Goal: Information Seeking & Learning: Learn about a topic

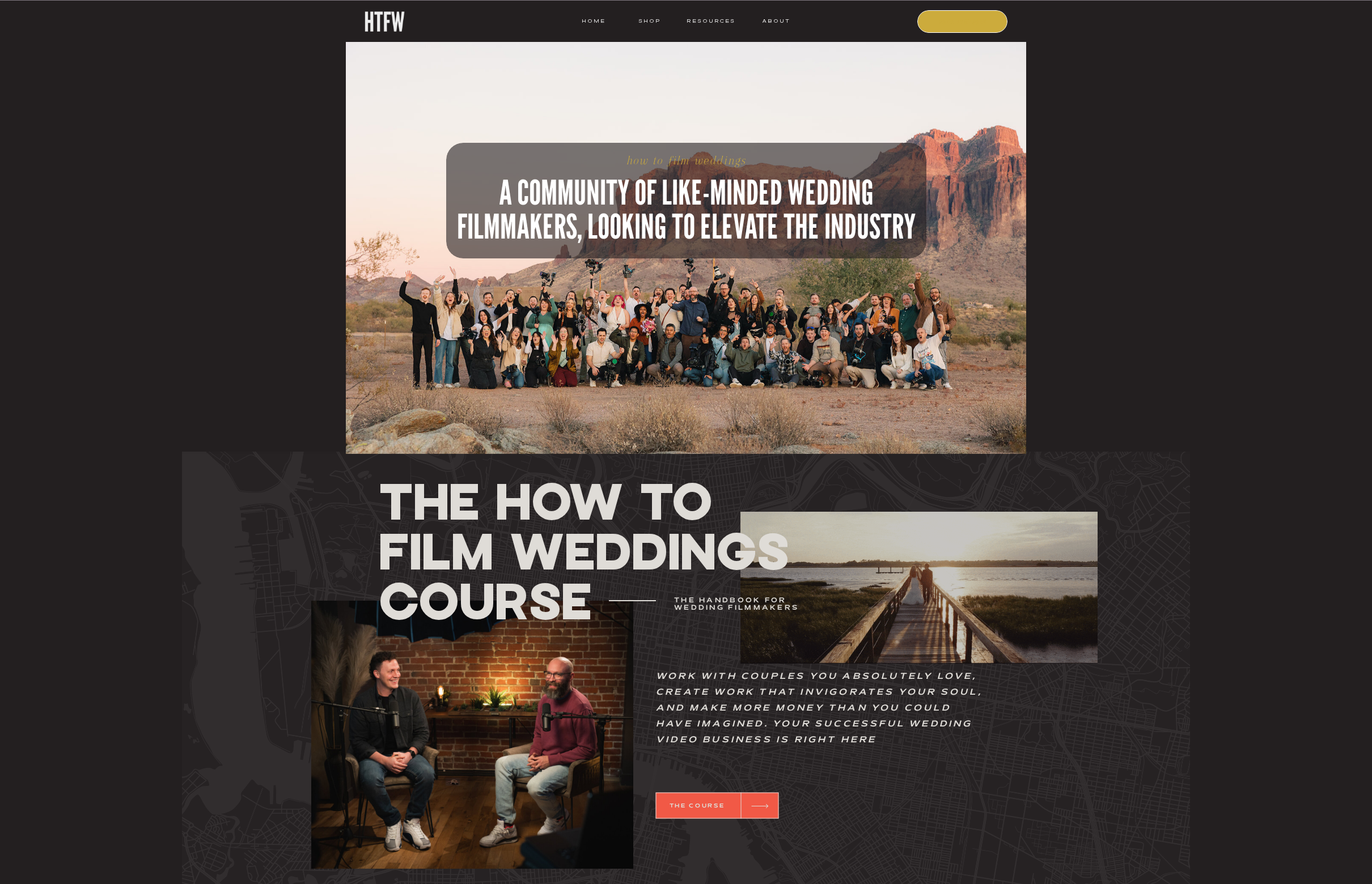
click at [927, 23] on nav "COURSE" at bounding box center [963, 21] width 77 height 10
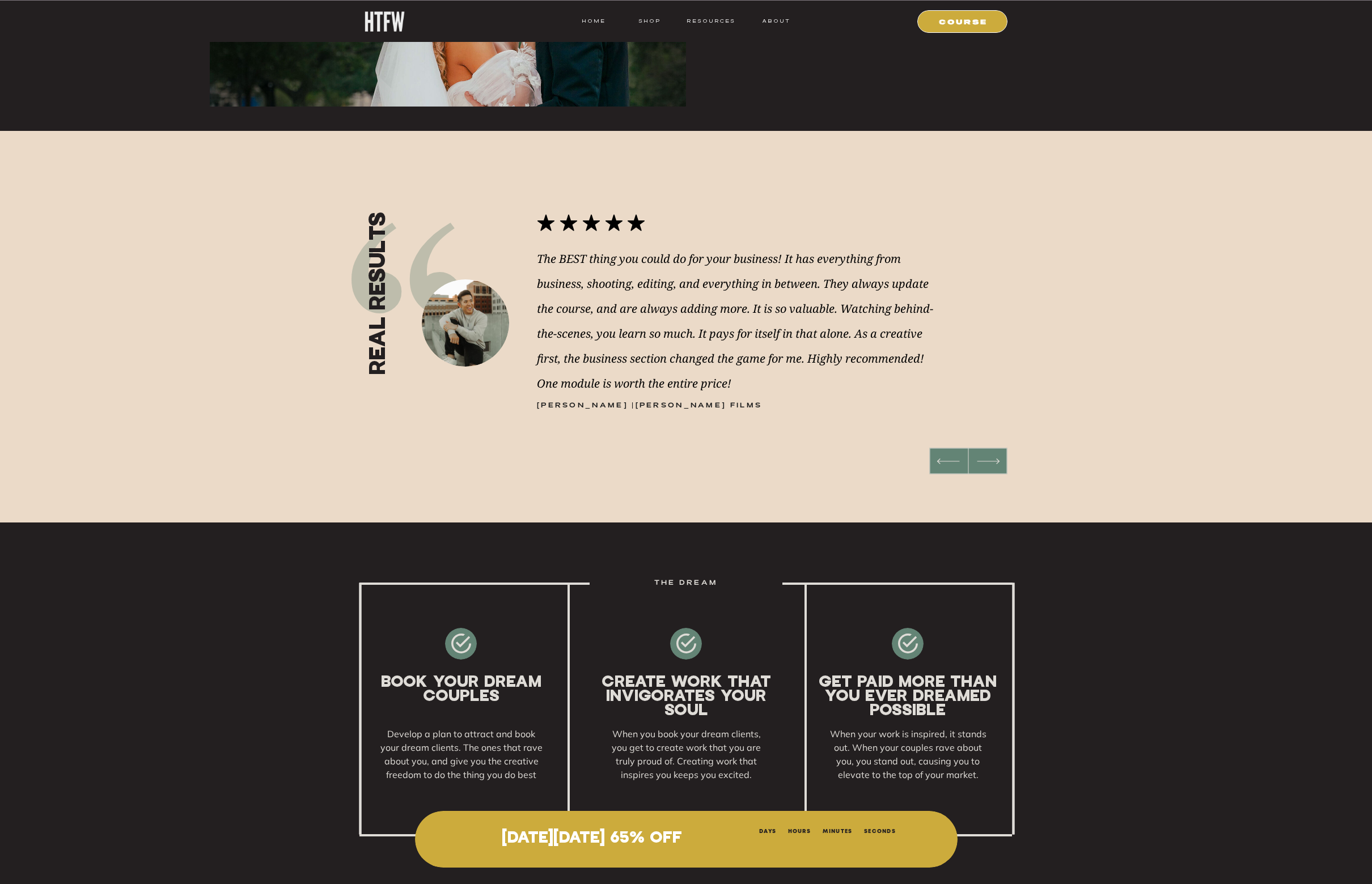
scroll to position [1195, 0]
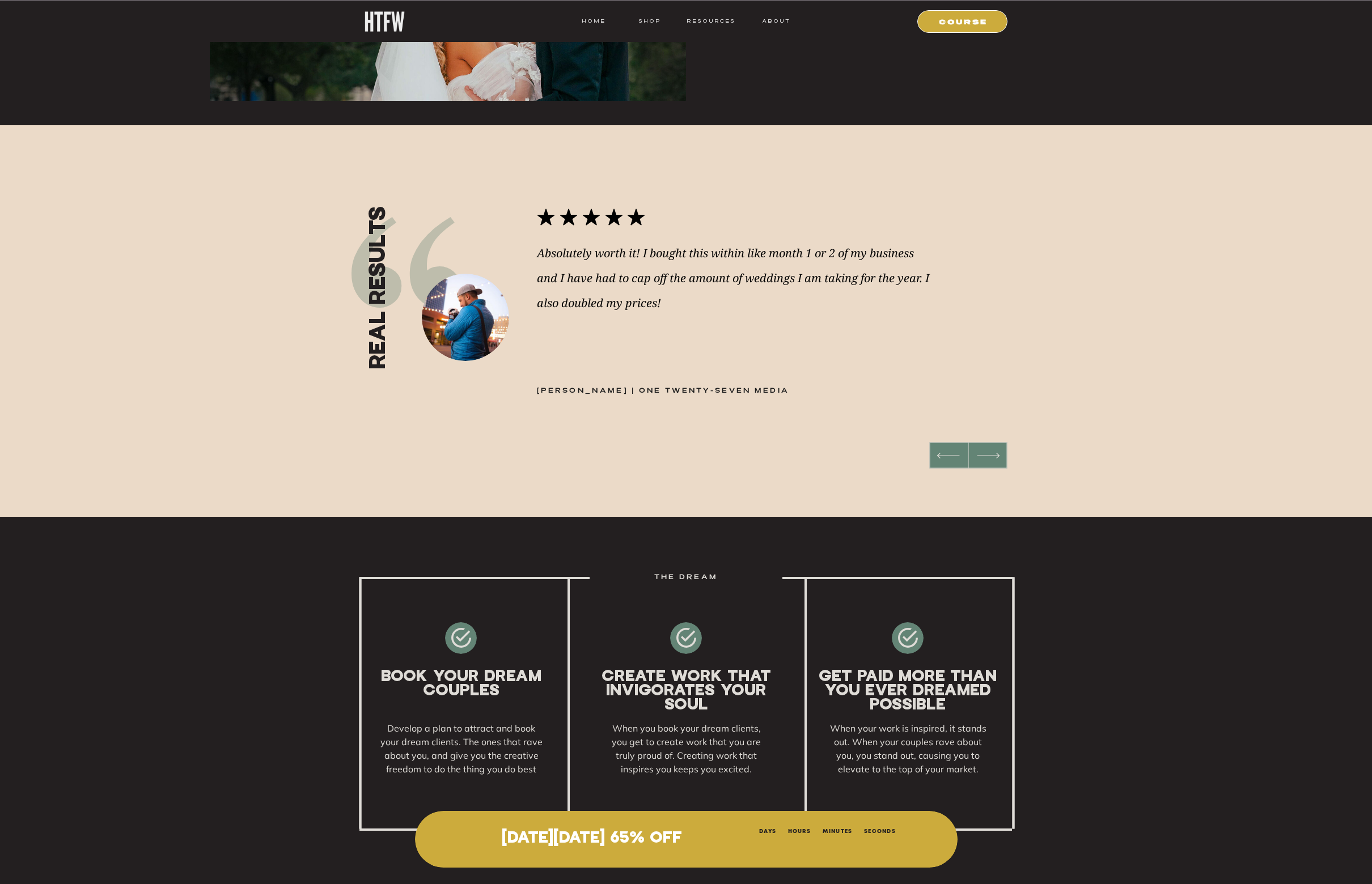
click at [993, 457] on icon at bounding box center [988, 455] width 30 height 29
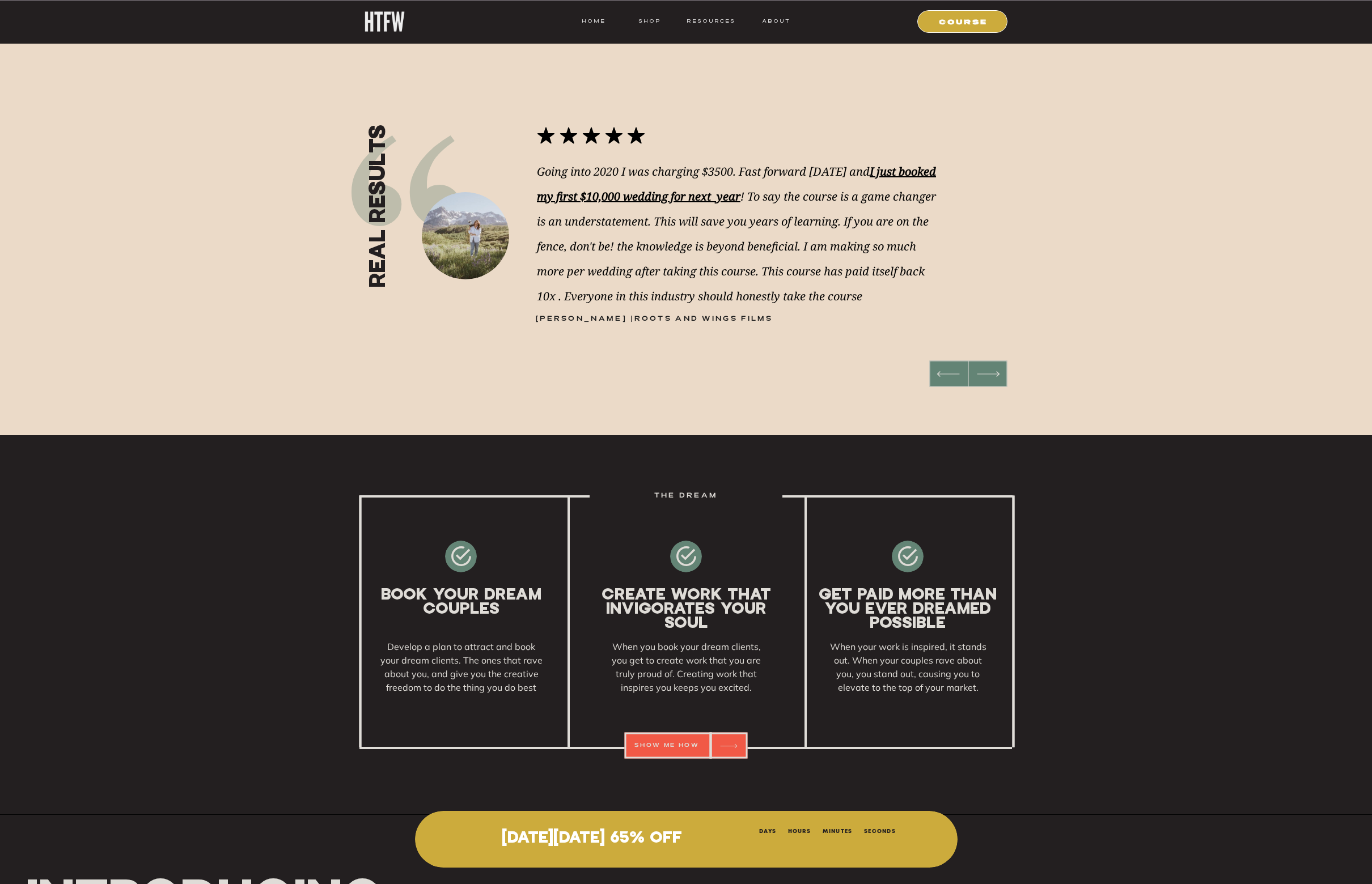
scroll to position [1278, 0]
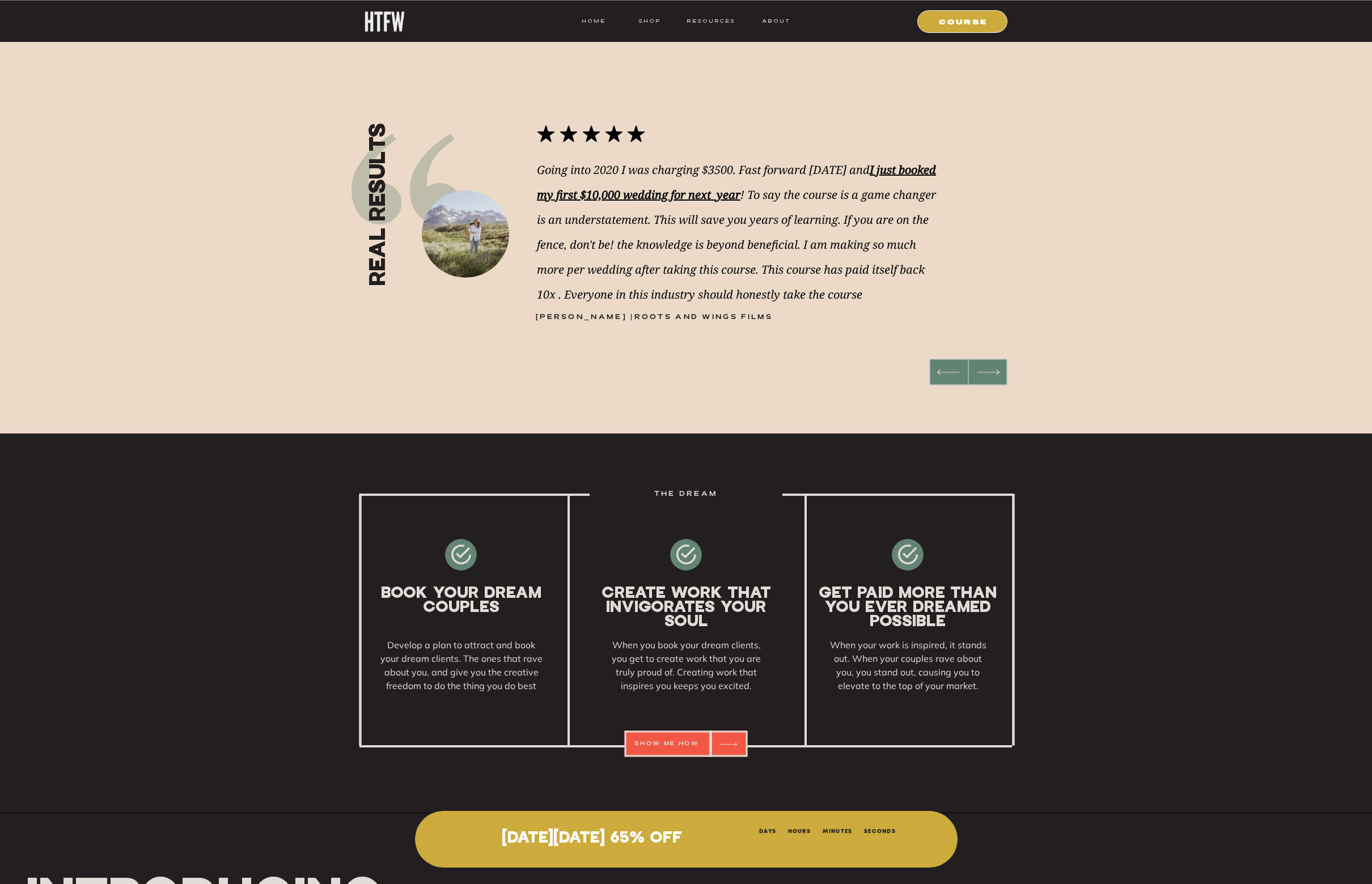
click at [973, 374] on icon at bounding box center [988, 372] width 30 height 29
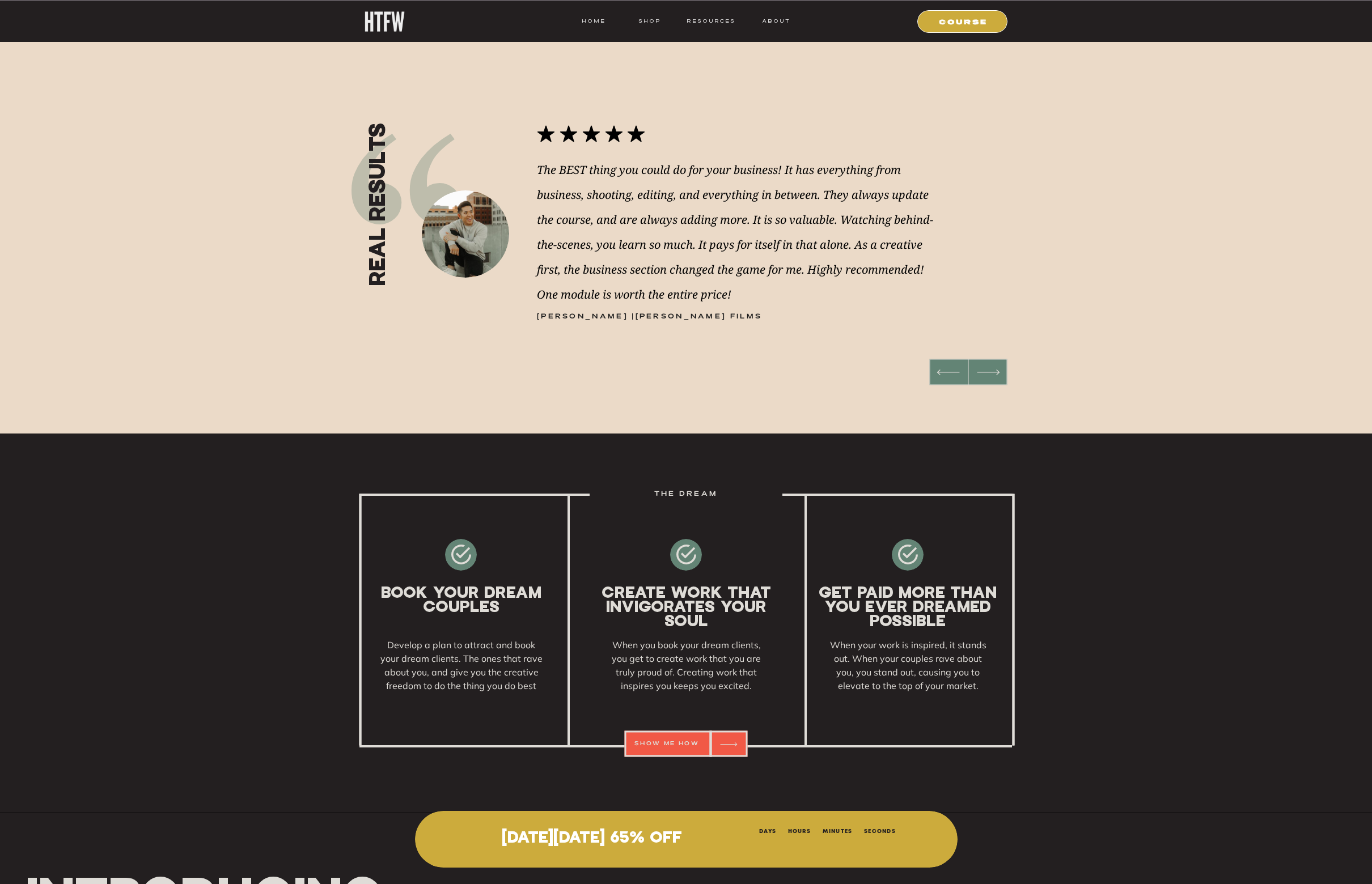
click at [1005, 370] on div at bounding box center [968, 372] width 78 height 26
click at [995, 374] on icon at bounding box center [988, 372] width 30 height 29
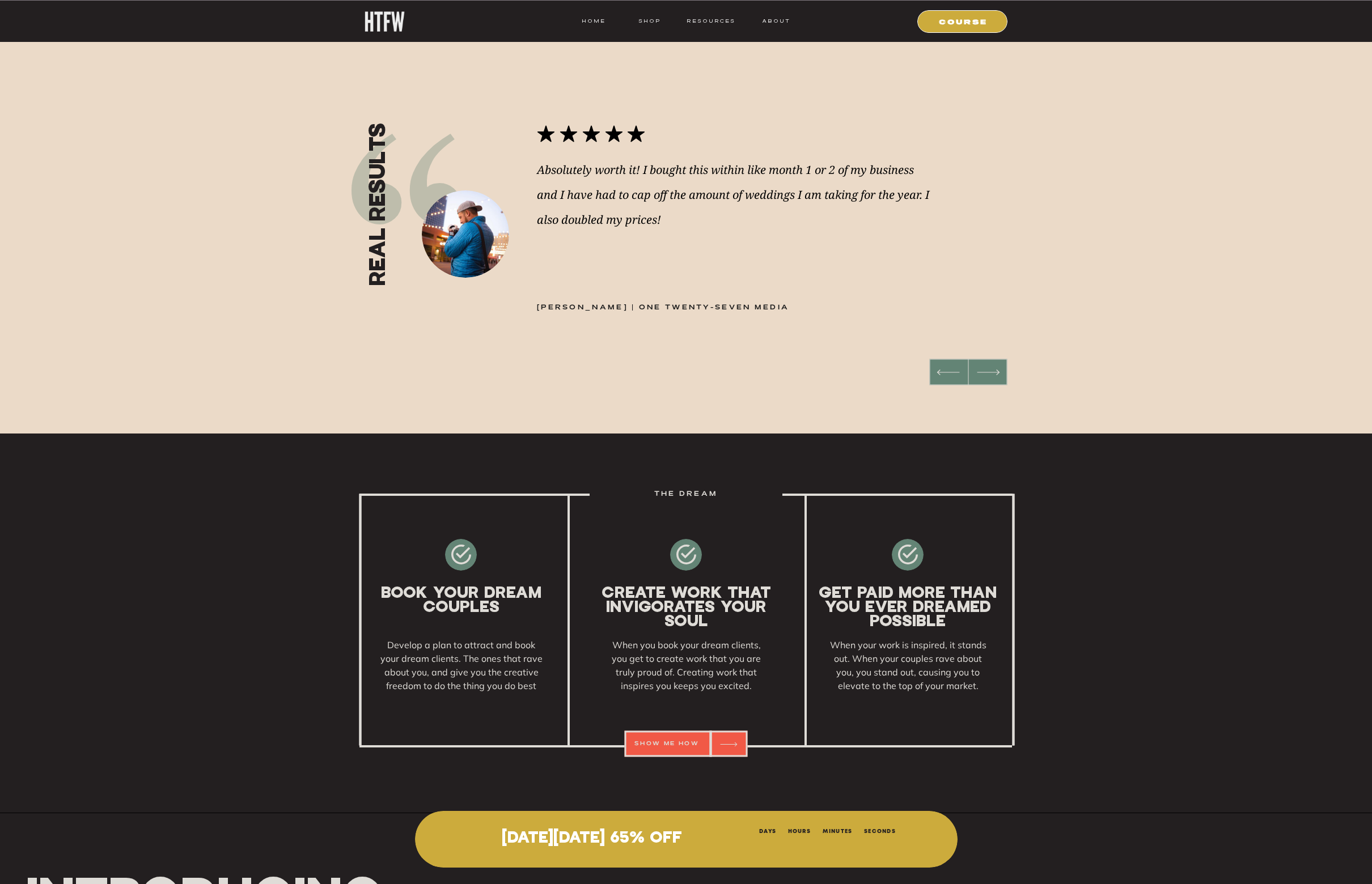
click at [995, 374] on icon at bounding box center [988, 372] width 30 height 29
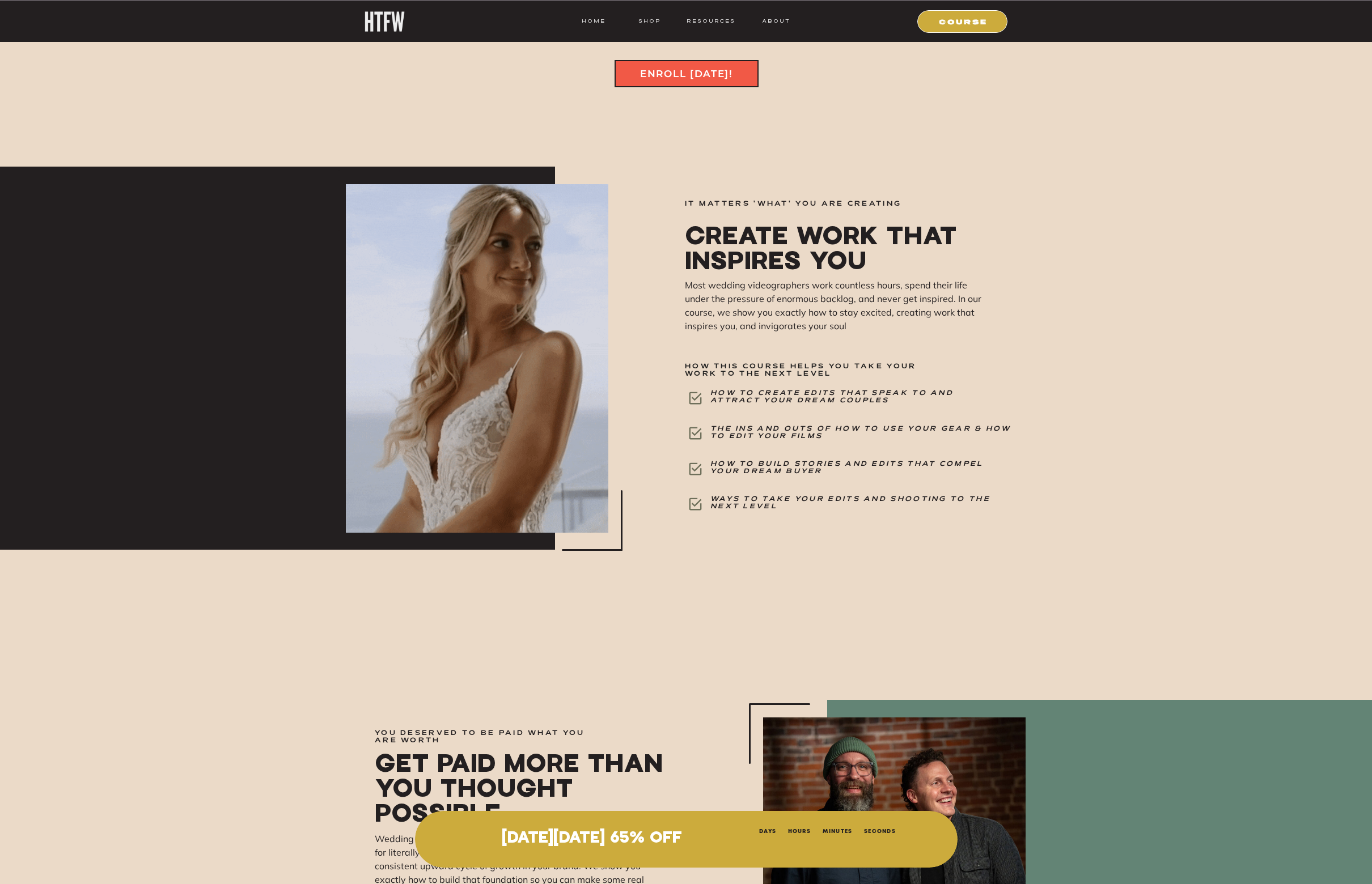
scroll to position [3312, 0]
